Goal: Navigation & Orientation: Find specific page/section

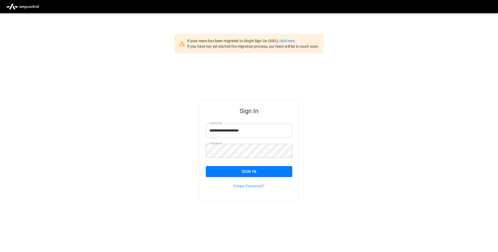
drag, startPoint x: 0, startPoint y: 0, endPoint x: 230, endPoint y: 171, distance: 286.7
click at [230, 171] on button "Sign In" at bounding box center [249, 171] width 86 height 11
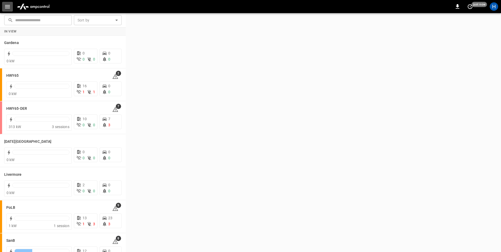
click at [6, 6] on icon "button" at bounding box center [7, 6] width 7 height 7
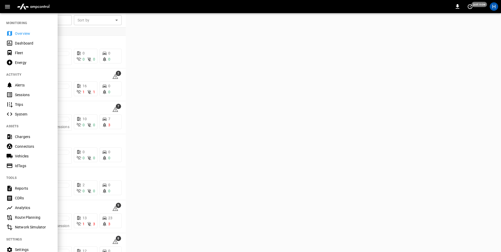
click at [42, 41] on div "Dashboard" at bounding box center [33, 43] width 36 height 5
